Goal: Task Accomplishment & Management: Use online tool/utility

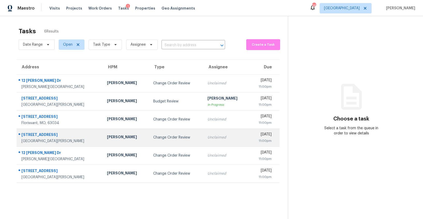
scroll to position [0, 0]
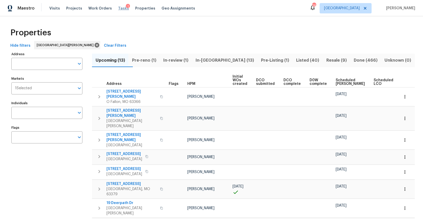
click at [118, 8] on span "Tasks" at bounding box center [123, 8] width 11 height 4
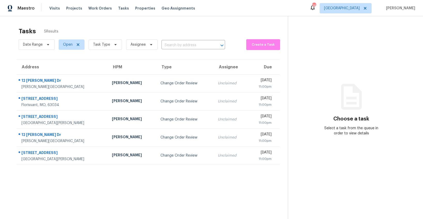
click at [156, 91] on td "Change Order Review" at bounding box center [184, 83] width 57 height 18
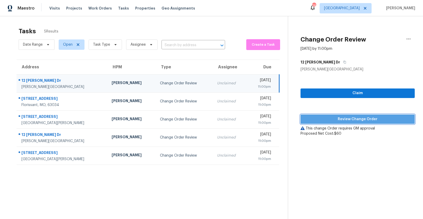
click at [323, 118] on span "Review Change Order" at bounding box center [358, 119] width 106 height 6
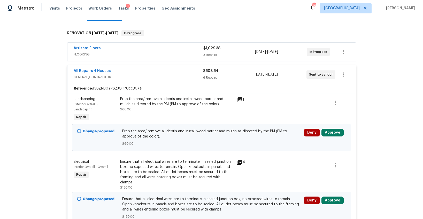
scroll to position [76, 0]
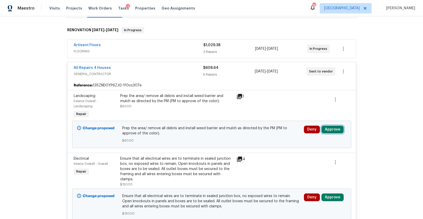
click at [333, 131] on button "Approve" at bounding box center [332, 130] width 22 height 8
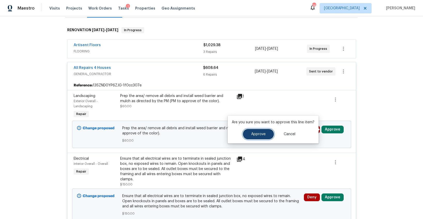
click at [247, 136] on button "Approve" at bounding box center [258, 134] width 31 height 10
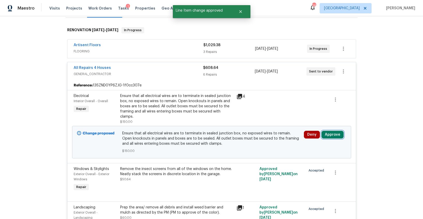
click at [325, 131] on button "Approve" at bounding box center [332, 135] width 22 height 8
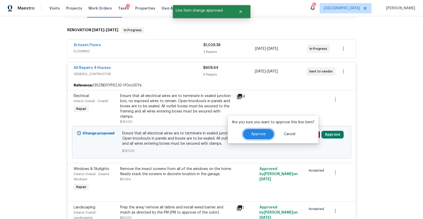
click at [270, 134] on button "Approve" at bounding box center [258, 134] width 31 height 10
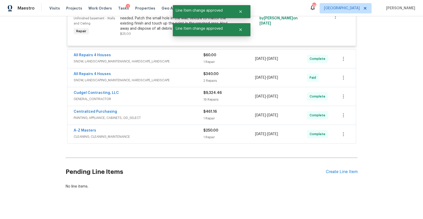
scroll to position [0, 0]
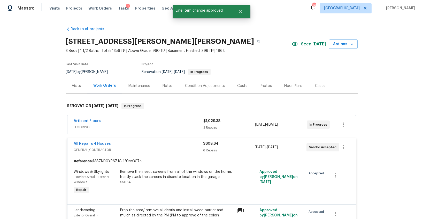
click at [146, 121] on div "Artisent Floors" at bounding box center [139, 122] width 130 height 6
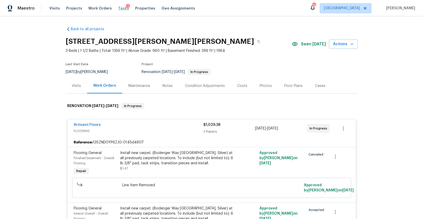
click at [118, 7] on span "Tasks" at bounding box center [123, 8] width 11 height 4
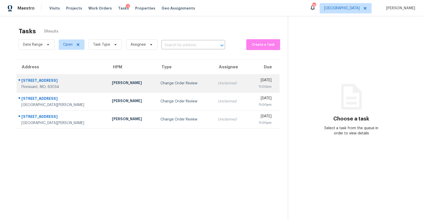
click at [160, 82] on div "Change Order Review" at bounding box center [184, 83] width 49 height 5
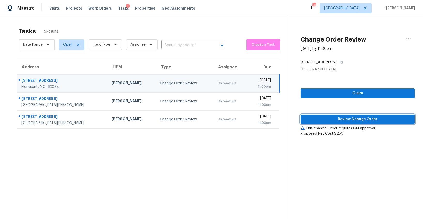
click at [310, 119] on span "Review Change Order" at bounding box center [358, 119] width 106 height 6
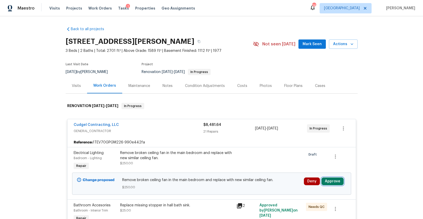
click at [331, 182] on button "Approve" at bounding box center [332, 182] width 22 height 8
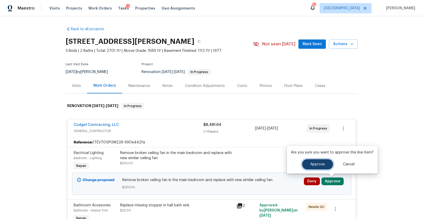
click at [310, 164] on span "Approve" at bounding box center [317, 165] width 14 height 4
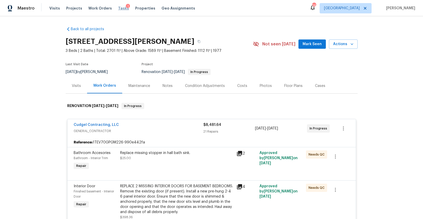
click at [118, 9] on span "Tasks" at bounding box center [123, 8] width 11 height 4
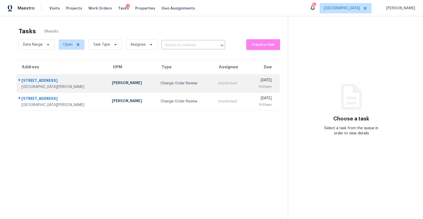
click at [160, 83] on div "Change Order Review" at bounding box center [184, 83] width 49 height 5
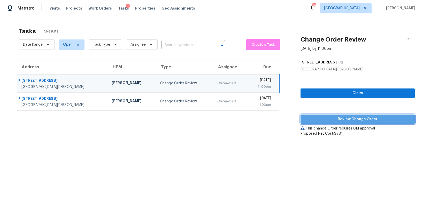
click at [319, 118] on span "Review Change Order" at bounding box center [358, 119] width 106 height 6
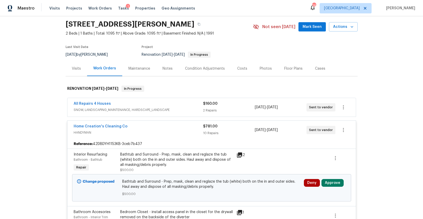
scroll to position [72, 0]
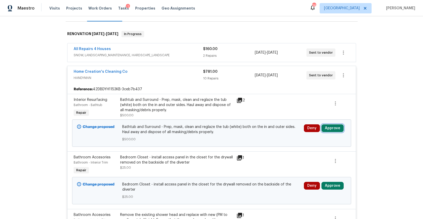
click at [334, 129] on button "Approve" at bounding box center [332, 129] width 22 height 8
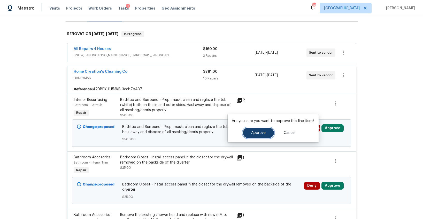
click at [263, 132] on span "Approve" at bounding box center [258, 133] width 14 height 4
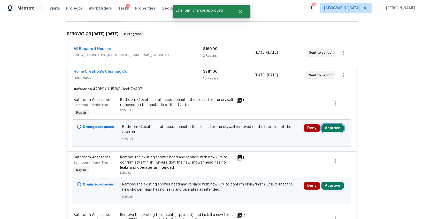
click at [324, 129] on button "Approve" at bounding box center [332, 129] width 22 height 8
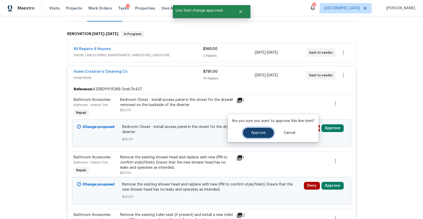
click at [265, 132] on button "Approve" at bounding box center [258, 133] width 31 height 10
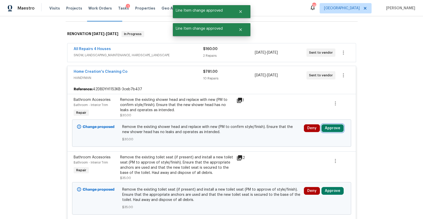
click at [330, 128] on button "Approve" at bounding box center [332, 129] width 22 height 8
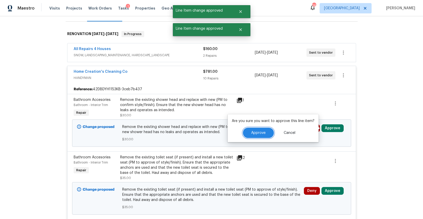
click at [258, 132] on span "Approve" at bounding box center [258, 133] width 14 height 4
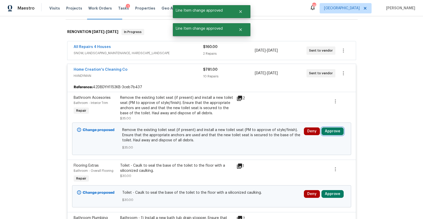
scroll to position [74, 0]
click at [336, 132] on button "Approve" at bounding box center [332, 131] width 22 height 8
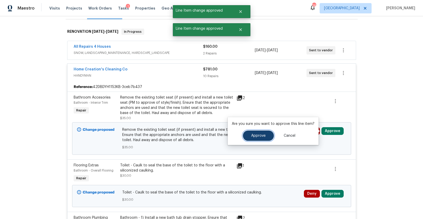
click at [259, 133] on button "Approve" at bounding box center [258, 136] width 31 height 10
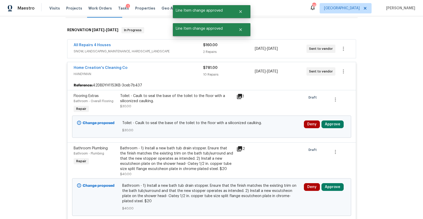
scroll to position [76, 0]
click at [329, 127] on button "Approve" at bounding box center [332, 124] width 22 height 8
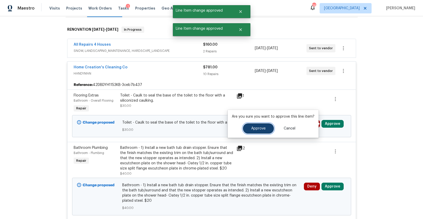
click at [252, 131] on button "Approve" at bounding box center [258, 128] width 31 height 10
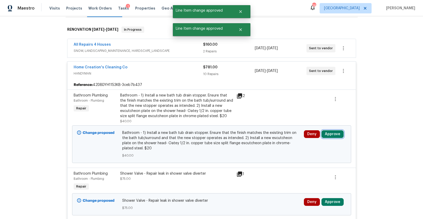
click at [325, 133] on button "Approve" at bounding box center [332, 134] width 22 height 8
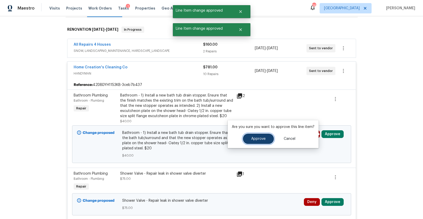
click at [266, 138] on button "Approve" at bounding box center [258, 139] width 31 height 10
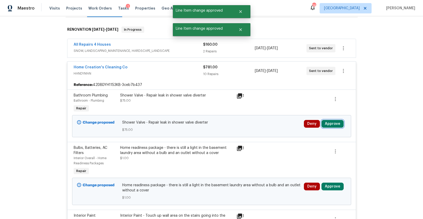
click at [334, 121] on button "Approve" at bounding box center [332, 124] width 22 height 8
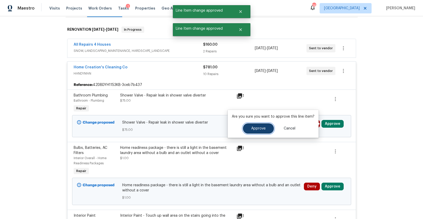
click at [261, 129] on span "Approve" at bounding box center [258, 129] width 14 height 4
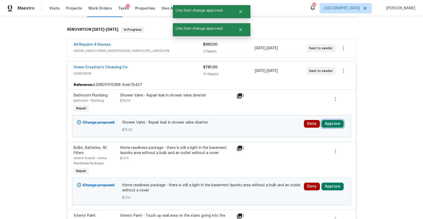
click at [328, 125] on button "Approve" at bounding box center [332, 124] width 22 height 8
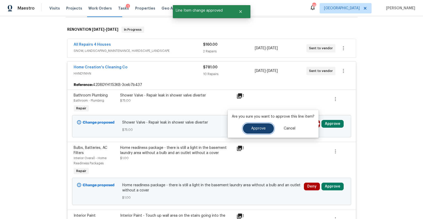
click at [260, 130] on span "Approve" at bounding box center [258, 129] width 14 height 4
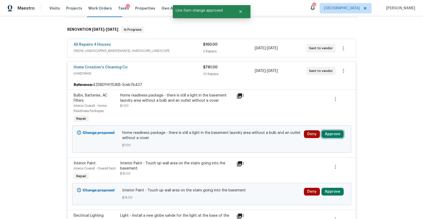
click at [324, 132] on button "Approve" at bounding box center [332, 134] width 22 height 8
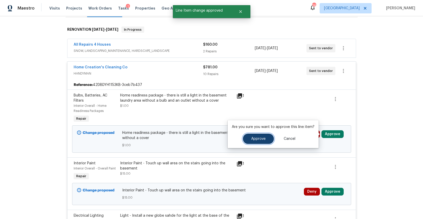
click at [262, 141] on button "Approve" at bounding box center [258, 139] width 31 height 10
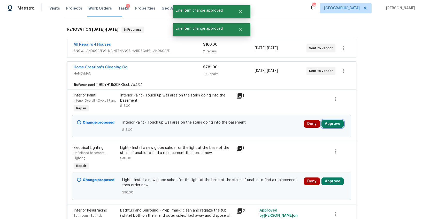
click at [337, 126] on button "Approve" at bounding box center [332, 124] width 22 height 8
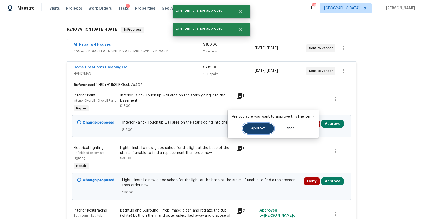
click at [263, 130] on span "Approve" at bounding box center [258, 129] width 14 height 4
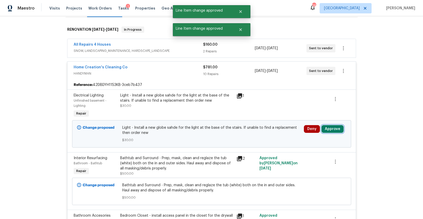
click at [331, 128] on button "Approve" at bounding box center [332, 129] width 22 height 8
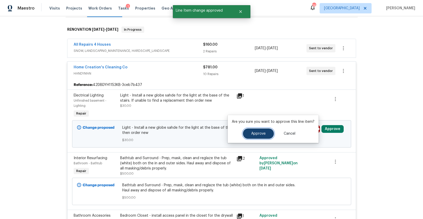
click at [251, 132] on span "Approve" at bounding box center [258, 134] width 14 height 4
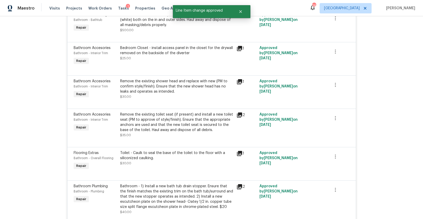
scroll to position [0, 0]
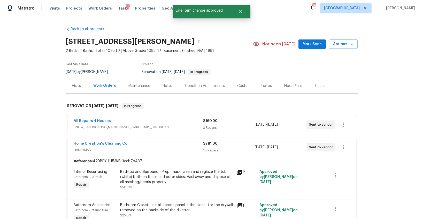
click at [182, 121] on div "All Repairs 4 Houses" at bounding box center [138, 122] width 129 height 6
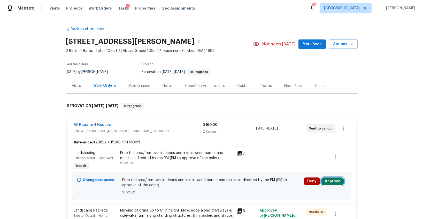
click at [326, 180] on button "Approve" at bounding box center [332, 182] width 22 height 8
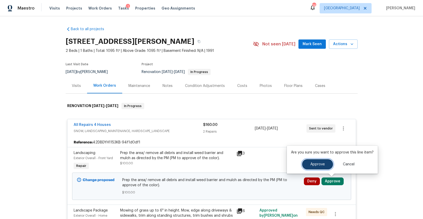
click at [316, 164] on span "Approve" at bounding box center [317, 165] width 14 height 4
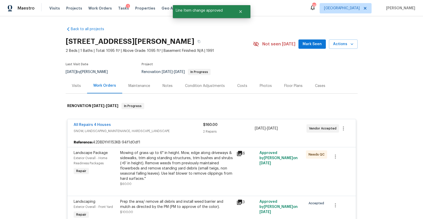
click at [126, 8] on div "1" at bounding box center [128, 6] width 4 height 5
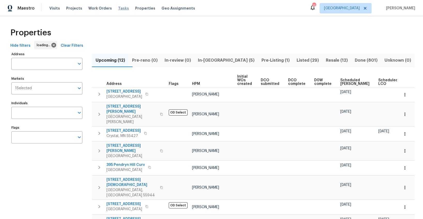
click at [118, 10] on span "Tasks" at bounding box center [123, 8] width 11 height 4
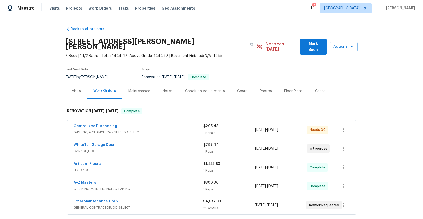
click at [74, 89] on div "Visits" at bounding box center [76, 91] width 9 height 5
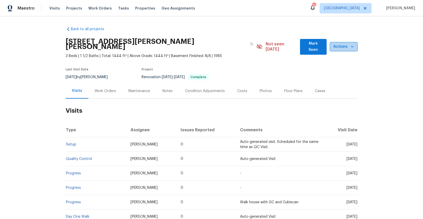
click at [335, 45] on span "Actions" at bounding box center [344, 47] width 20 height 6
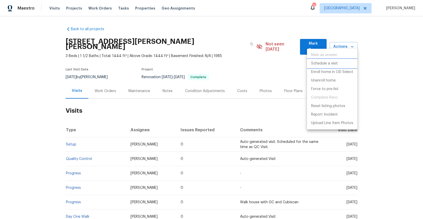
click at [328, 63] on p "Schedule a visit" at bounding box center [324, 63] width 27 height 5
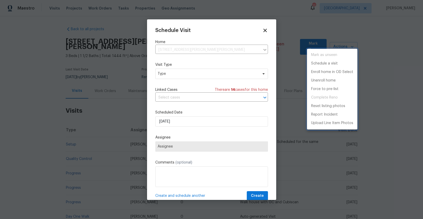
click at [214, 76] on div at bounding box center [211, 109] width 423 height 219
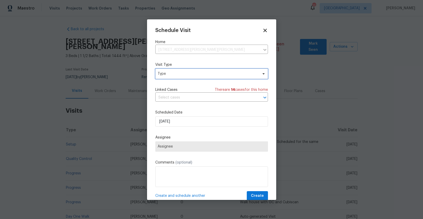
click at [214, 76] on span "Type" at bounding box center [211, 74] width 113 height 10
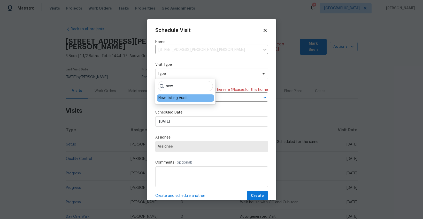
type input "new"
click at [169, 96] on div "New Listing Audit" at bounding box center [172, 98] width 29 height 5
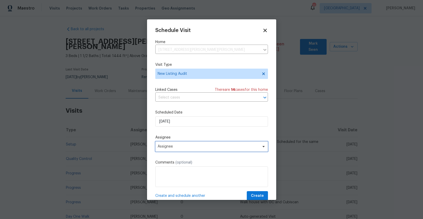
click at [169, 146] on span "Assignee" at bounding box center [208, 147] width 101 height 4
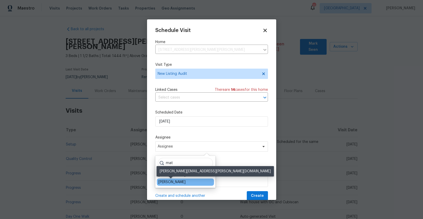
type input "mat"
click at [175, 184] on div "[PERSON_NAME]" at bounding box center [171, 182] width 27 height 5
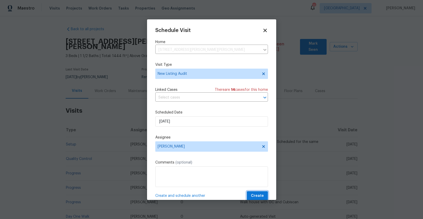
click at [254, 195] on span "Create" at bounding box center [257, 196] width 13 height 6
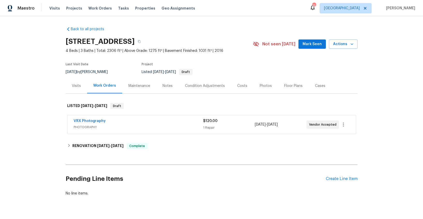
click at [74, 85] on div "Visits" at bounding box center [76, 85] width 9 height 5
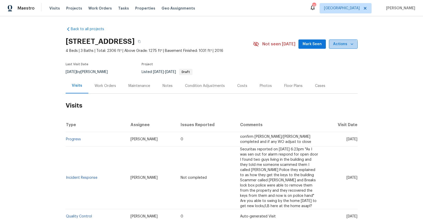
click at [334, 48] on button "Actions" at bounding box center [343, 45] width 29 height 10
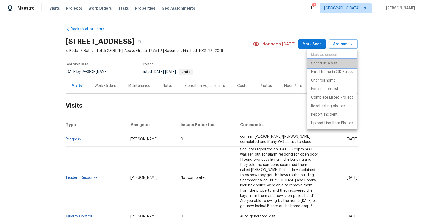
click at [328, 62] on p "Schedule a visit" at bounding box center [324, 63] width 27 height 5
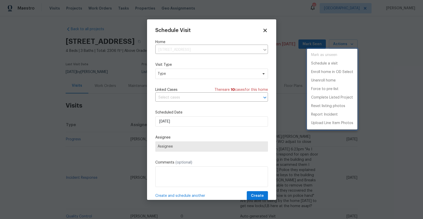
click at [204, 73] on div at bounding box center [211, 109] width 423 height 219
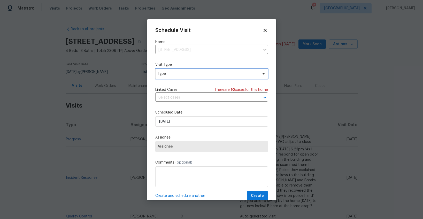
click at [181, 74] on span "Type" at bounding box center [208, 73] width 101 height 5
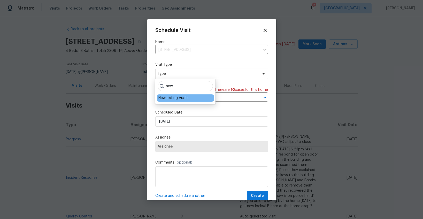
type input "new"
click at [166, 96] on div "New Listing Audit" at bounding box center [172, 98] width 29 height 5
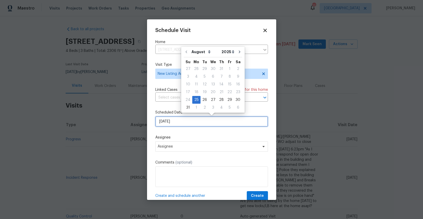
click at [176, 121] on input "[DATE]" at bounding box center [211, 122] width 113 height 10
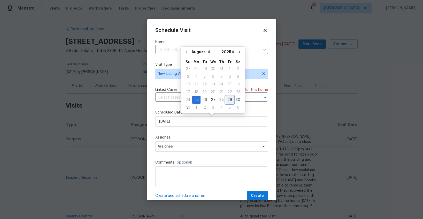
click at [226, 100] on div "29" at bounding box center [230, 99] width 8 height 7
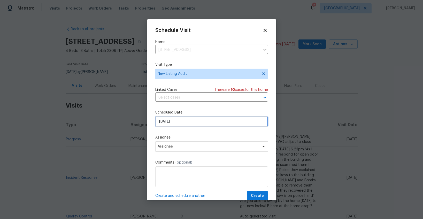
click at [160, 123] on input "[DATE]" at bounding box center [211, 122] width 113 height 10
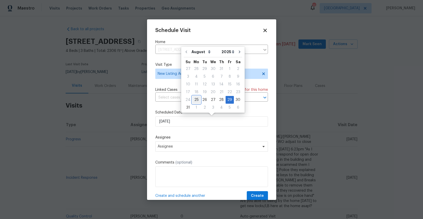
click at [193, 99] on div "25" at bounding box center [196, 99] width 8 height 7
type input "[DATE]"
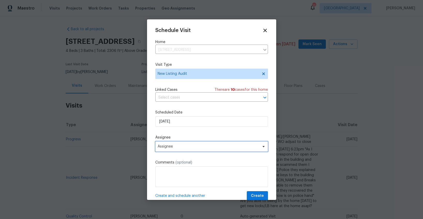
click at [184, 145] on span "Assignee" at bounding box center [208, 147] width 101 height 4
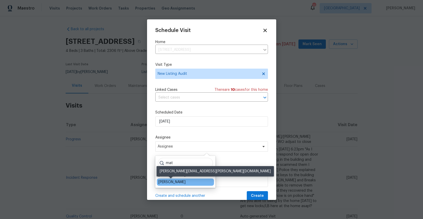
type input "mat"
click at [175, 183] on div "[PERSON_NAME]" at bounding box center [171, 182] width 27 height 5
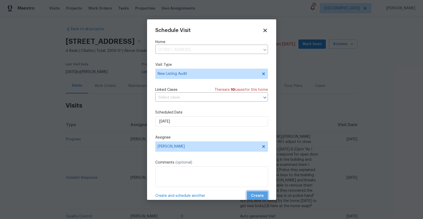
click at [262, 194] on span "Create" at bounding box center [257, 196] width 13 height 6
